Goal: Task Accomplishment & Management: Manage account settings

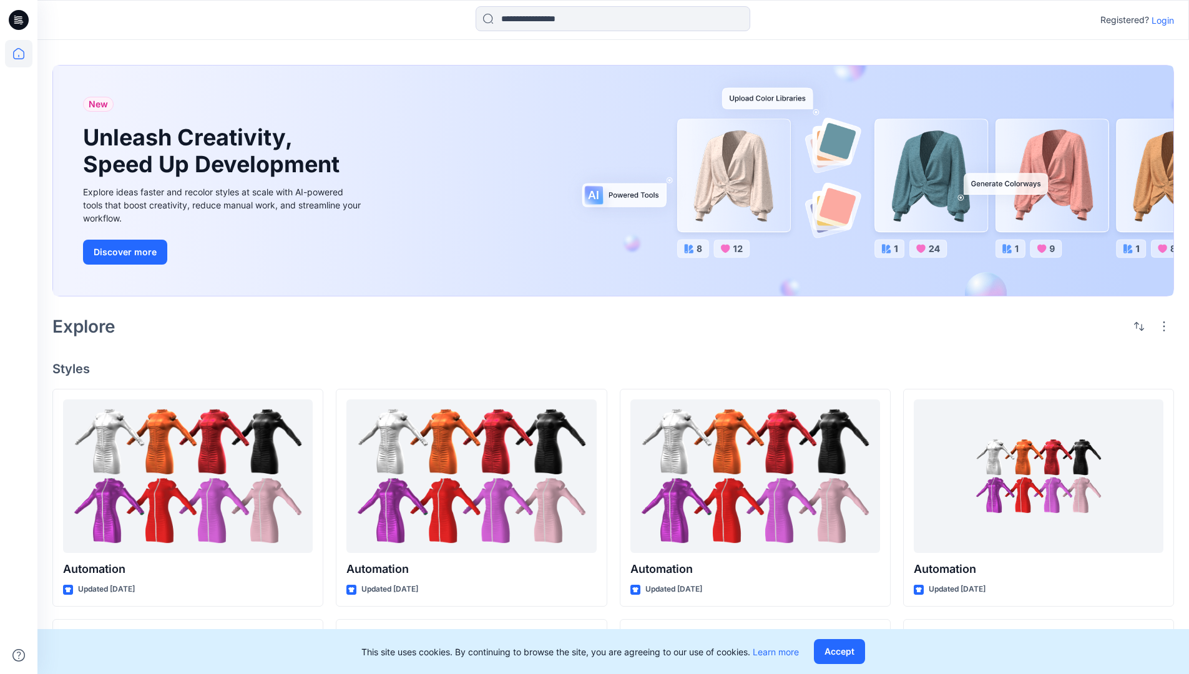
click at [1160, 20] on p "Login" at bounding box center [1163, 20] width 22 height 13
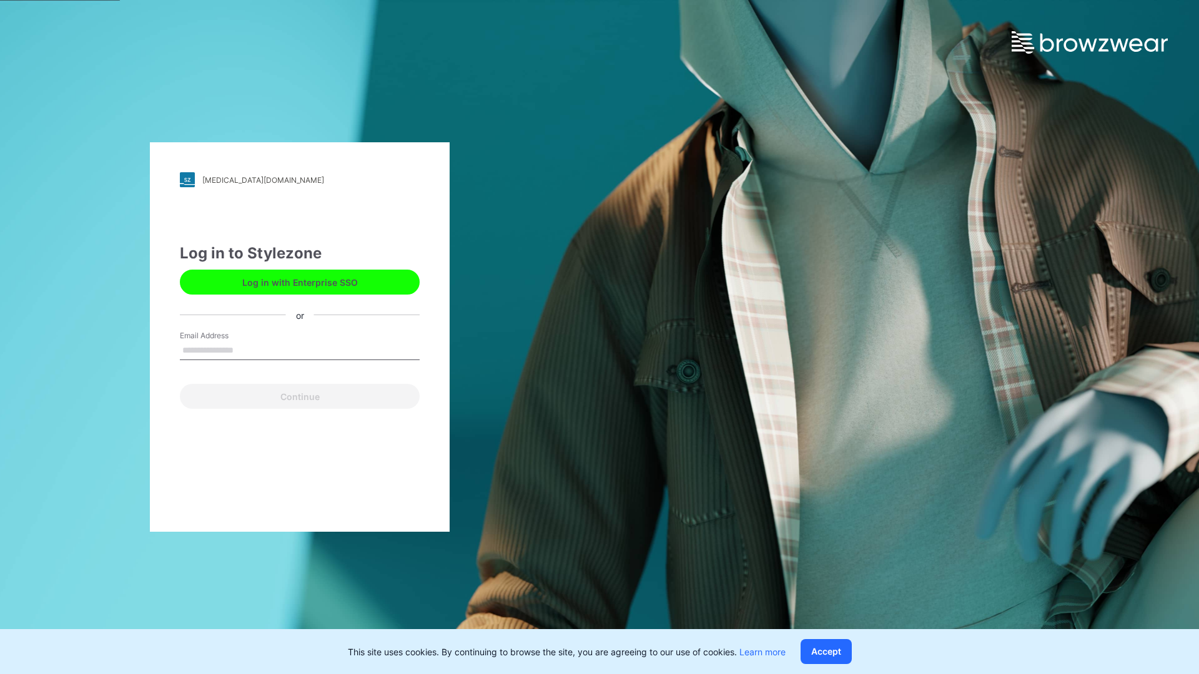
click at [247, 350] on input "Email Address" at bounding box center [300, 351] width 240 height 19
type input "**********"
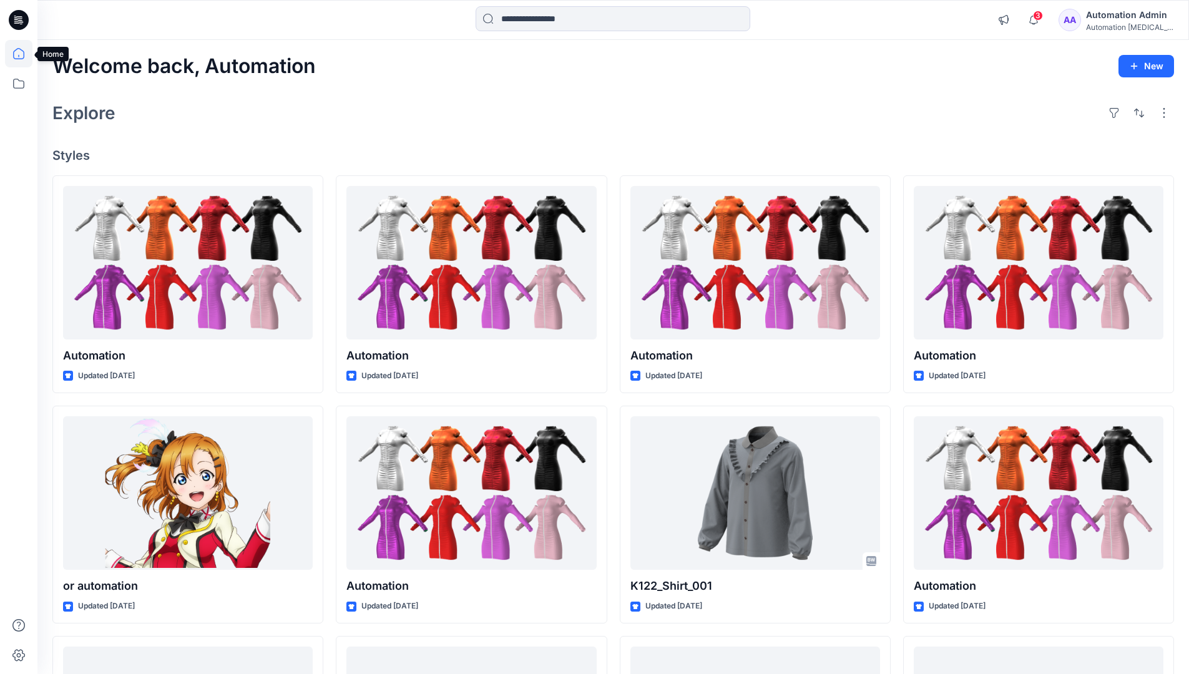
click at [24, 54] on icon at bounding box center [18, 53] width 11 height 11
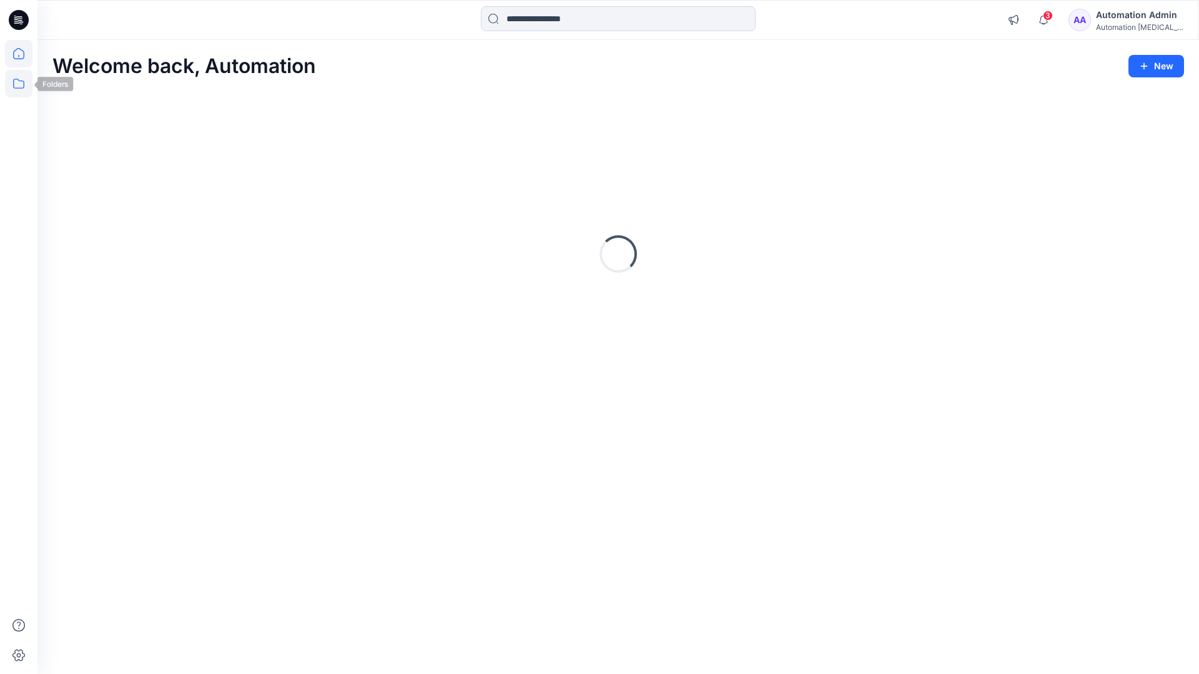
click at [16, 85] on icon at bounding box center [18, 83] width 27 height 27
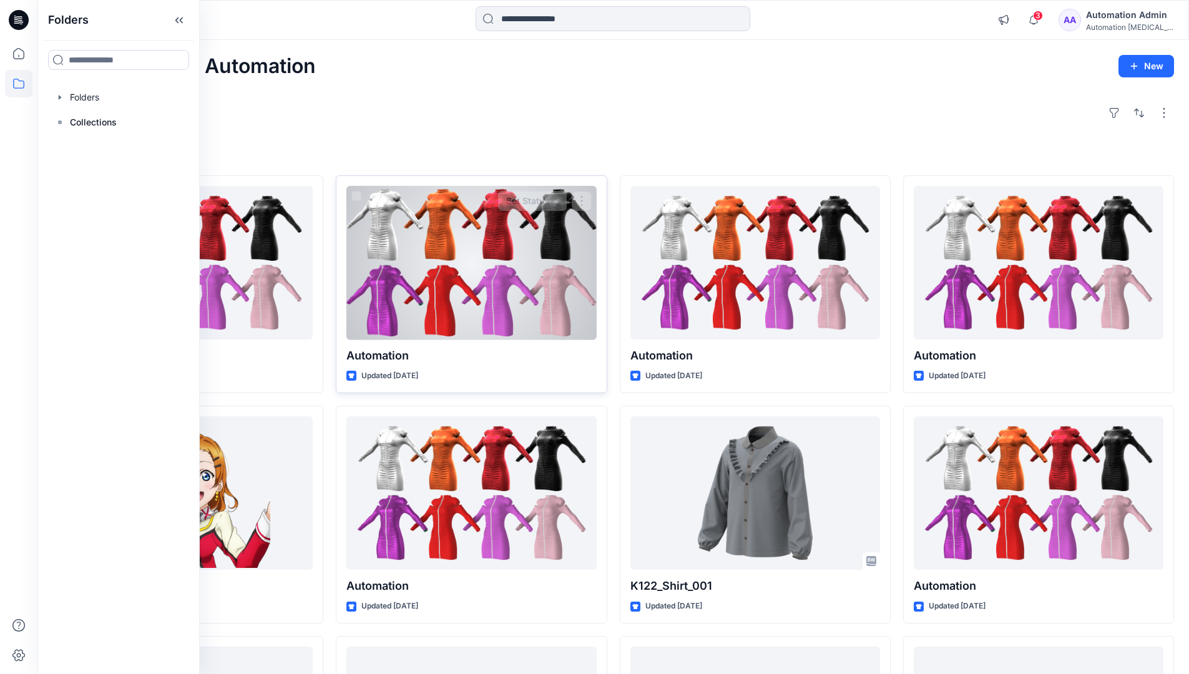
click at [360, 294] on div at bounding box center [472, 263] width 250 height 154
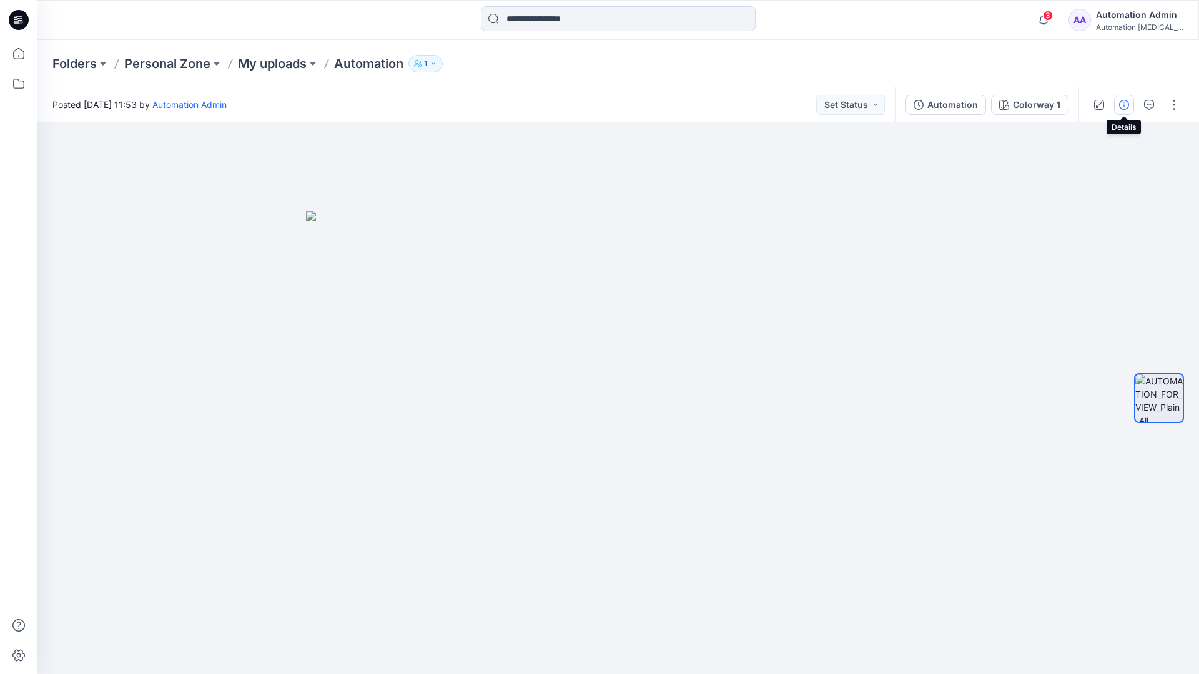
click at [1124, 102] on icon "button" at bounding box center [1124, 105] width 10 height 10
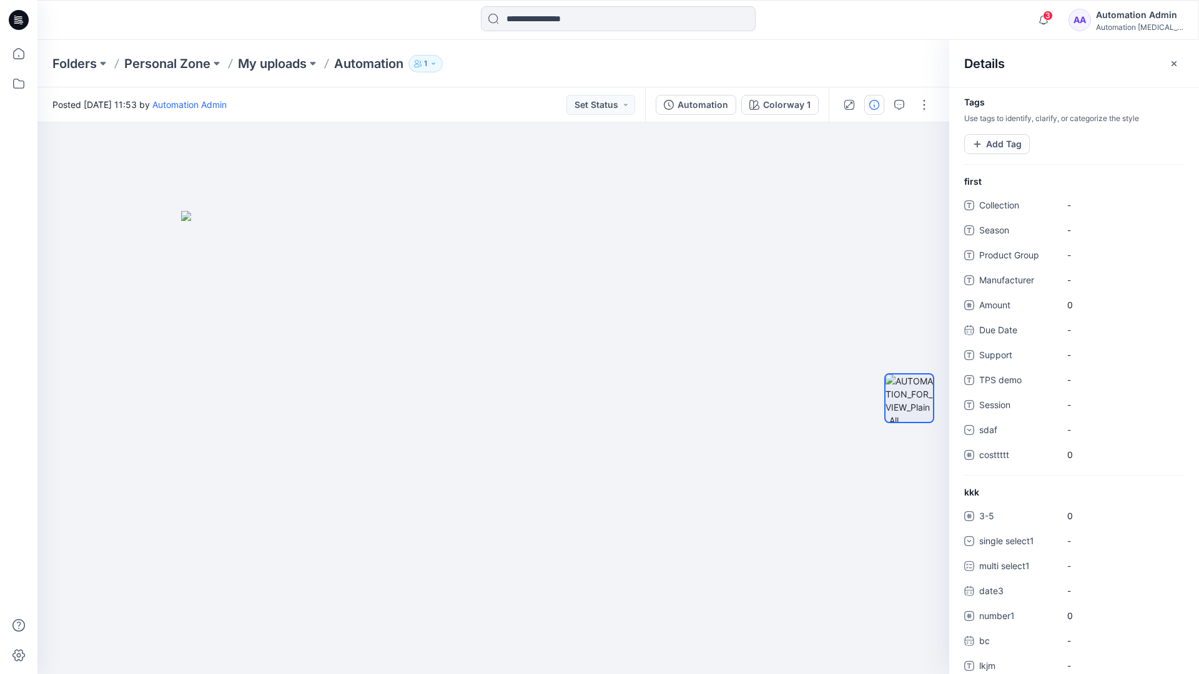
click at [1133, 19] on div "Automation Admin" at bounding box center [1139, 14] width 87 height 15
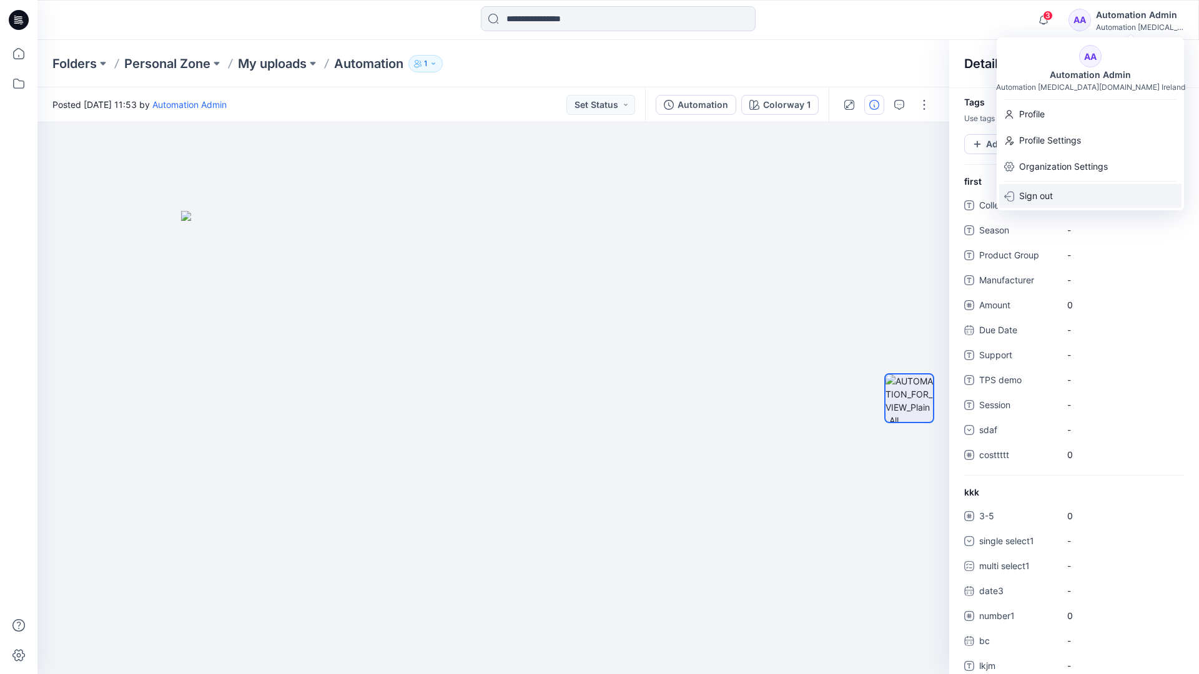
click at [1057, 200] on div "Sign out" at bounding box center [1090, 196] width 182 height 24
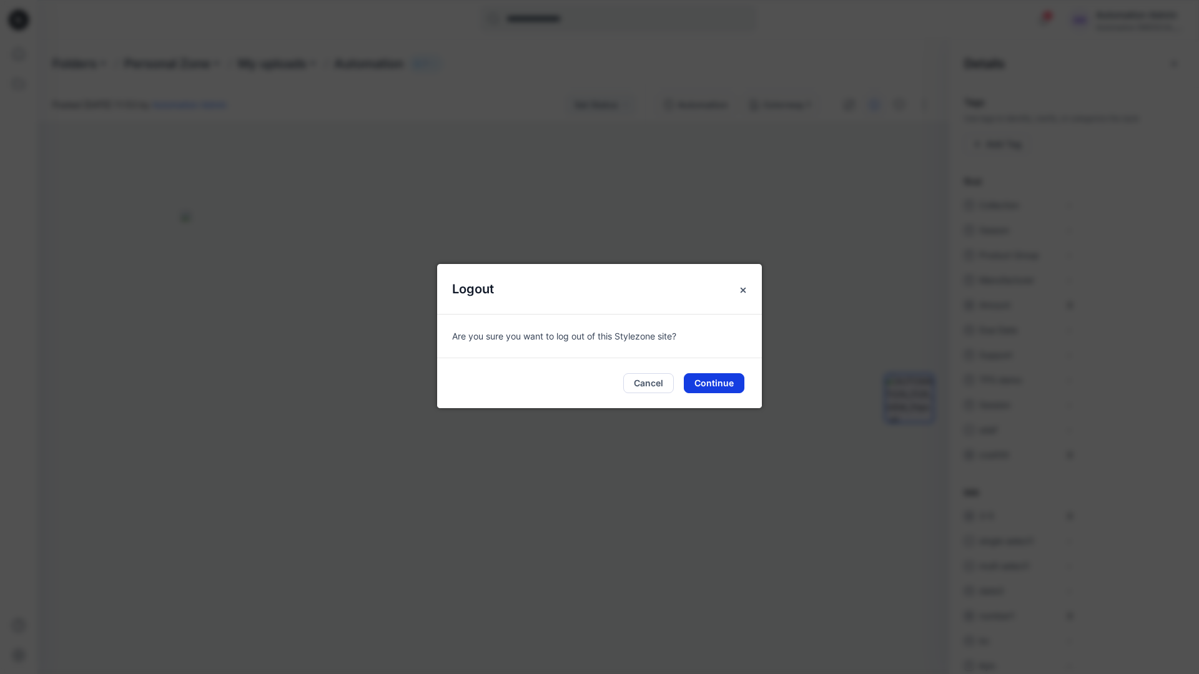
click at [726, 381] on button "Continue" at bounding box center [714, 383] width 61 height 20
